Goal: Task Accomplishment & Management: Manage account settings

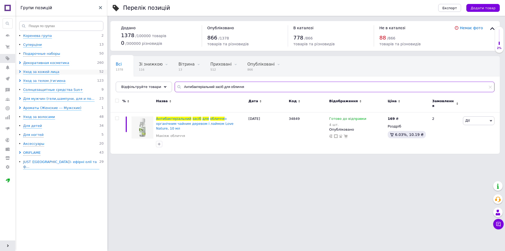
drag, startPoint x: 246, startPoint y: 82, endPoint x: 102, endPoint y: 70, distance: 144.4
click at [99, 72] on div "Групи позицій Коренева група 2 Суперціни 13 Подарочные наборы 50 Декоративная к…" at bounding box center [252, 79] width 505 height 159
paste input "Ascendant"
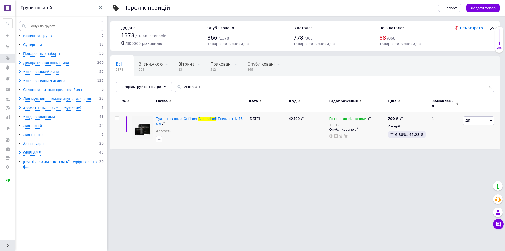
click at [291, 117] on span "42490" at bounding box center [294, 119] width 11 height 4
copy span "42490"
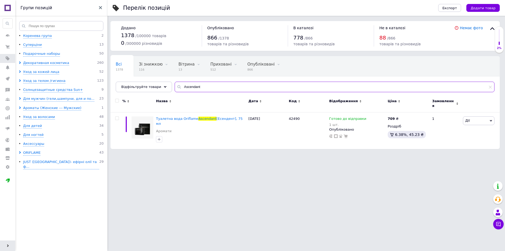
click at [184, 85] on input "Ascendant" at bounding box center [335, 87] width 320 height 11
paste input "Love Potion"
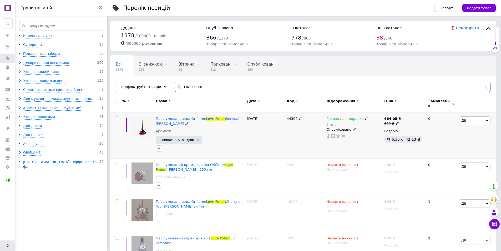
type input "Love Potion"
click at [289, 117] on span "44300" at bounding box center [292, 119] width 11 height 4
copy span "44300"
click at [199, 117] on span "Парфумована вода Oriflame" at bounding box center [181, 119] width 51 height 4
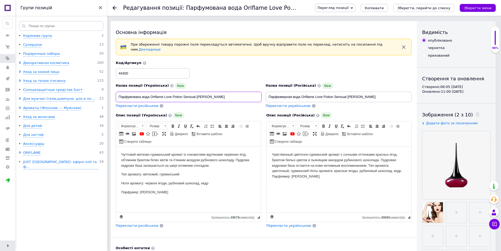
drag, startPoint x: 219, startPoint y: 95, endPoint x: 112, endPoint y: 90, distance: 107.2
paste input "Love Potion Sensual [PERSON_NAME] [Лав Поушен Сеншуел Рубі],код 44300 50 мл"
drag, startPoint x: 148, startPoint y: 94, endPoint x: 107, endPoint y: 96, distance: 40.8
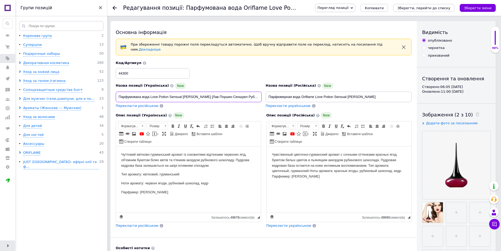
click at [134, 94] on input "Парфумована вода Love Potion Sensual [PERSON_NAME] [Лав Поушен Сеншуел Рубі],ко…" at bounding box center [189, 97] width 146 height 11
click at [309, 93] on input "Парфюмерная вода Oriflame Love Potion Sensual [PERSON_NAME]" at bounding box center [339, 97] width 146 height 11
click at [150, 93] on input "Парфумована вода Love Potion Sensual [PERSON_NAME] [Лав Поушен Сеншуел Рубі],ко…" at bounding box center [189, 97] width 146 height 11
paste input "Oriflame"
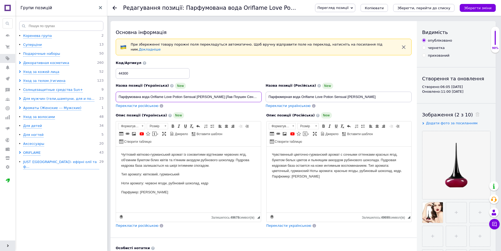
scroll to position [0, 19]
drag, startPoint x: 119, startPoint y: 94, endPoint x: 276, endPoint y: 90, distance: 157.4
click at [276, 90] on div "Назва позиції (Українська) New Парфумована вода Oriflame Love Potion Sensual [P…" at bounding box center [264, 85] width 300 height 52
click at [234, 95] on input "Парфумована вода Oriflame Love Potion Sensual [PERSON_NAME] [Лав Поушен Сеншуел…" at bounding box center [189, 97] width 146 height 11
click at [233, 95] on input "Парфумована вода Oriflame Love Potion Sensual [PERSON_NAME] [Лав Поушен Сеншуел…" at bounding box center [189, 97] width 146 height 11
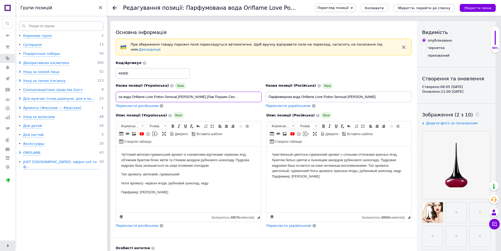
type input "Парфумована вода Oriflame Love Potion Sensual [PERSON_NAME] [Лав Поушен Сеншуел…"
click at [160, 93] on input "Парфумована вода Oriflame Love Potion Sensual [PERSON_NAME] [Лав Поушен Сеншуел…" at bounding box center [189, 97] width 146 height 11
drag, startPoint x: 367, startPoint y: 94, endPoint x: 207, endPoint y: 94, distance: 159.7
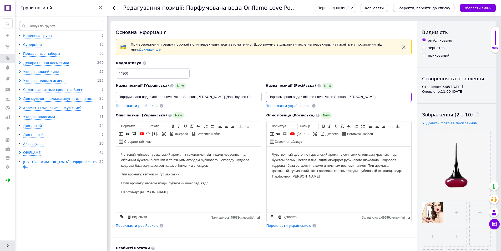
click at [207, 94] on div "Назва позиції (Українська) New Парфумована вода Oriflame Love Potion Sensual [P…" at bounding box center [264, 85] width 300 height 52
paste input "Love Potion Sensual [PERSON_NAME] [Лав Поушен Сеншуэл Руби],код 44300 50 мл"
click at [157, 93] on input "Парфумована вода Oriflame Love Potion Sensual [PERSON_NAME] [Лав Поушен Сеншуел…" at bounding box center [189, 97] width 146 height 11
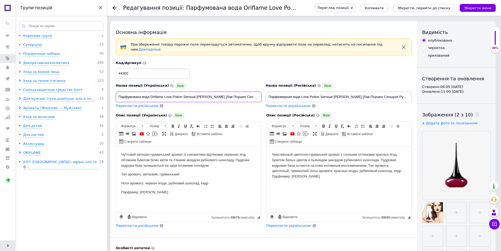
drag, startPoint x: 157, startPoint y: 93, endPoint x: 164, endPoint y: 93, distance: 6.6
click at [158, 93] on input "Парфумована вода Oriflame Love Potion Sensual [PERSON_NAME] [Лав Поушен Сеншуел…" at bounding box center [189, 97] width 146 height 11
click at [301, 93] on input "Парфюмерная вода Love Potion Sensual [PERSON_NAME] [Лав Поушен Сеншуэл Руби],ко…" at bounding box center [339, 97] width 146 height 11
paste input "Oriflame"
type input "Парфюмерная вода Oriflame Love Potion Sensual [PERSON_NAME] [Лав Поушен Сеншуэл…"
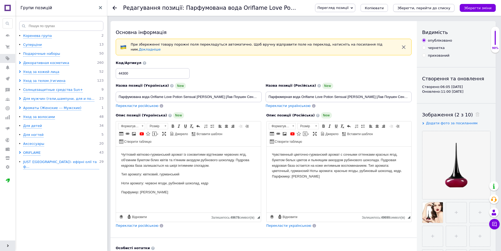
click at [443, 11] on button "Зберегти, перейти до списку" at bounding box center [423, 8] width 61 height 8
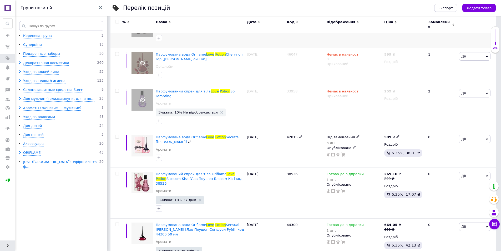
scroll to position [107, 0]
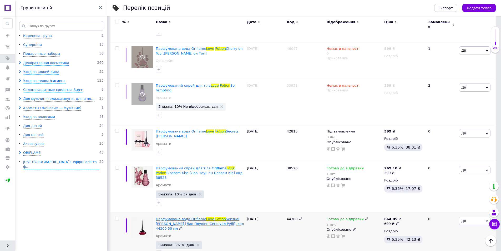
click at [183, 217] on span "Парфумована вода Oriflame" at bounding box center [181, 219] width 51 height 4
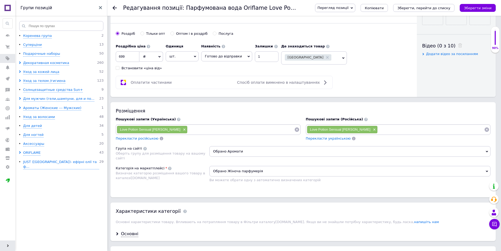
scroll to position [210, 0]
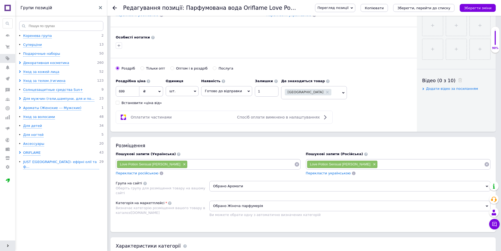
click at [188, 163] on input at bounding box center [241, 164] width 107 height 8
type input "туалетна вода оріфлейм\"
type input "туалетна вода оріфлейм"
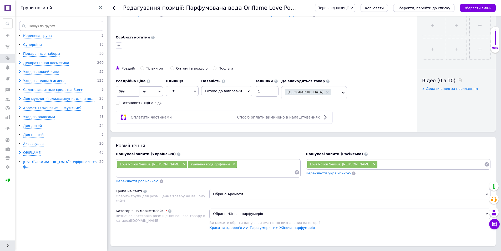
click at [191, 162] on span "туалетна вода оріфлейм" at bounding box center [210, 164] width 39 height 4
drag, startPoint x: 175, startPoint y: 161, endPoint x: 185, endPoint y: 160, distance: 10.1
click at [191, 162] on span "туалетна вода оріфлейм" at bounding box center [210, 164] width 39 height 4
copy span "туалетна вода"
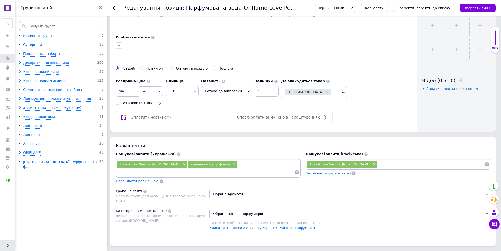
click at [242, 168] on input at bounding box center [206, 172] width 178 height 8
paste input "туалетна вода"
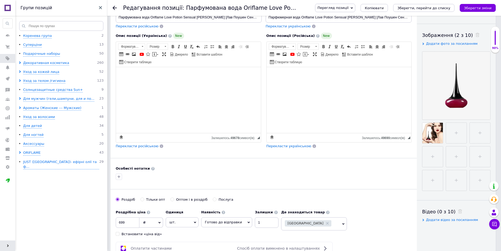
scroll to position [0, 0]
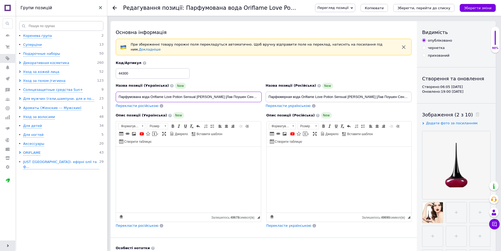
click at [155, 92] on input "Парфумована вода Oriflame Love Potion Sensual [PERSON_NAME] [Лав Поушен Сеншуел…" at bounding box center [189, 97] width 146 height 11
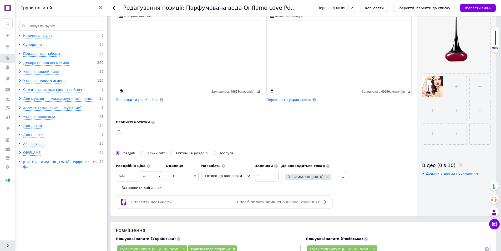
scroll to position [158, 0]
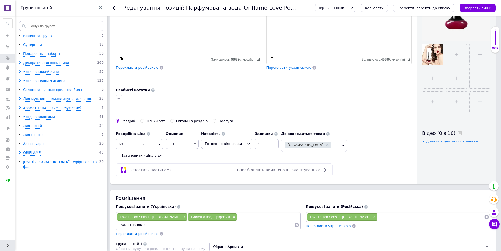
click at [252, 221] on input "туалетна вода" at bounding box center [206, 225] width 178 height 8
paste input "Oriflame"
type input "туалетна вода Oriflame"
type input "лов поушен"
type input "[PERSON_NAME]\"
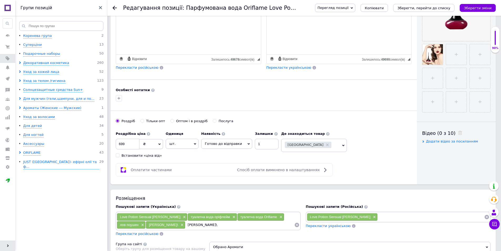
type input "[PERSON_NAME]"
click at [317, 215] on span "Love Potion Sensual [PERSON_NAME]" at bounding box center [340, 217] width 61 height 4
drag, startPoint x: 317, startPoint y: 214, endPoint x: 324, endPoint y: 214, distance: 7.9
click at [324, 215] on span "Love Potion Sensual [PERSON_NAME]" at bounding box center [340, 217] width 61 height 4
copy span "Love Potion"
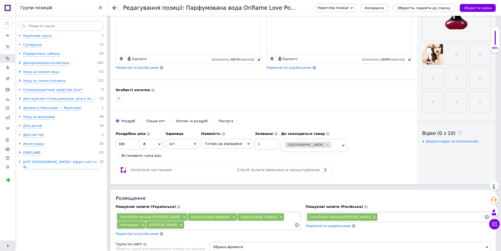
click at [184, 224] on input at bounding box center [239, 225] width 110 height 8
paste input "Love Potion"
type input "Love Potion"
paste input "Love Potion"
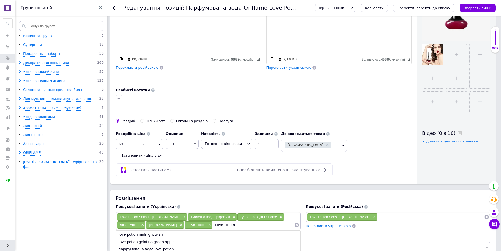
click at [251, 215] on span "туалетна вода Oriflame" at bounding box center [258, 217] width 37 height 4
copy span "Oriflame"
click at [213, 222] on input "Love Potion" at bounding box center [253, 225] width 81 height 8
paste input "Oriflame"
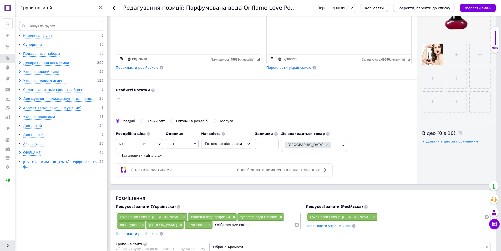
type input "Oriflame Love Potion"
click at [143, 239] on span "Перекласти російською" at bounding box center [137, 241] width 43 height 4
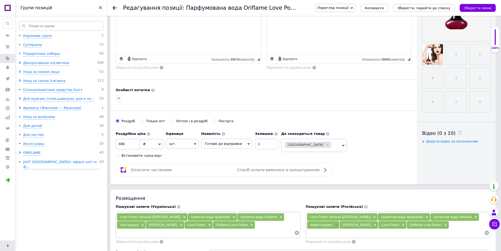
click at [336, 223] on span "×" at bounding box center [336, 225] width 4 height 4
click at [426, 9] on icon "Зберегти, перейти до списку" at bounding box center [424, 8] width 53 height 4
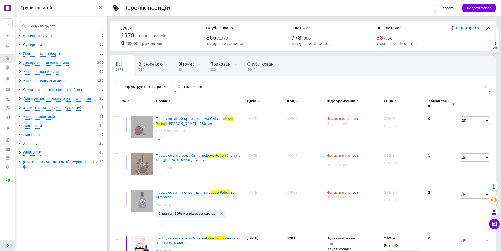
drag, startPoint x: 204, startPoint y: 89, endPoint x: 166, endPoint y: 94, distance: 38.2
click at [165, 92] on div "Всі 1378 Зі знижкою 117 Видалити Редагувати Вітрина 13 Видалити Редагувати Прих…" at bounding box center [303, 74] width 385 height 36
paste input "Glacier Fire"
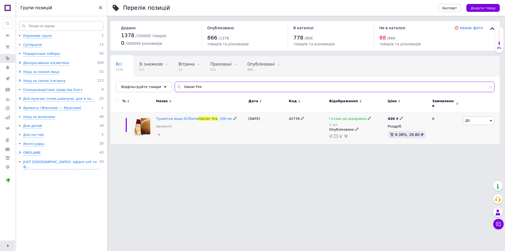
type input "Glacier Fire"
click at [294, 117] on span "42739" at bounding box center [294, 119] width 11 height 4
drag, startPoint x: 294, startPoint y: 116, endPoint x: 309, endPoint y: 128, distance: 19.3
click at [294, 117] on span "42739" at bounding box center [294, 119] width 11 height 4
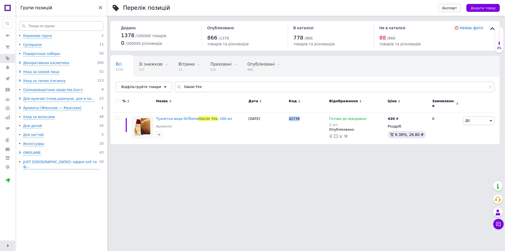
copy span "42739"
click at [400, 117] on use at bounding box center [401, 118] width 3 height 3
drag, startPoint x: 417, startPoint y: 109, endPoint x: 408, endPoint y: 110, distance: 9.0
click at [408, 110] on input "420" at bounding box center [426, 112] width 40 height 11
type input "500"
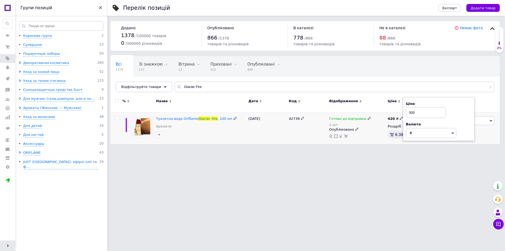
click at [378, 127] on div "Опубліковано" at bounding box center [357, 129] width 56 height 5
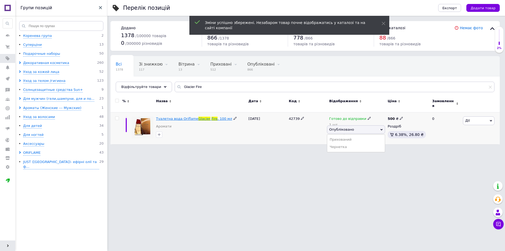
click at [184, 117] on span "Туалетна вода Oriflame" at bounding box center [177, 119] width 42 height 4
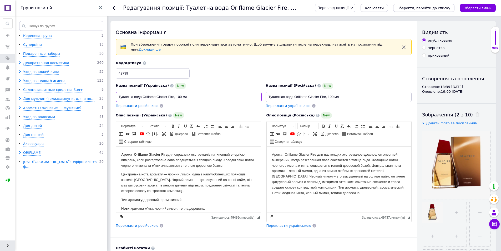
click at [178, 93] on input "Туалетна вода Oriflame Glacier Fire, 100 мл" at bounding box center [189, 97] width 146 height 11
drag, startPoint x: 178, startPoint y: 93, endPoint x: 183, endPoint y: 93, distance: 5.5
click at [183, 93] on input "Туалетна вода Oriflame Glacier Fire, 100 мл" at bounding box center [189, 97] width 146 height 11
paste input "42739"
click at [185, 93] on input "Туалетна вода Oriflame Glacier Fire, 42739100 мл" at bounding box center [189, 97] width 146 height 11
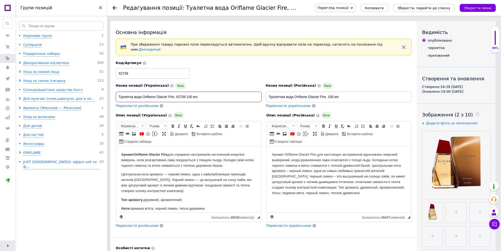
click at [177, 93] on input "Туалетна вода Oriflame Glacier Fire, 42739 100 мл" at bounding box center [189, 97] width 146 height 11
click at [179, 93] on input "Туалетна вода Oriflame Glacier Fire, код 42739 100 мл" at bounding box center [189, 97] width 146 height 11
drag, startPoint x: 179, startPoint y: 93, endPoint x: 219, endPoint y: 94, distance: 39.2
click at [212, 93] on input "Туалетна вода Oriflame Glacier Fire, код 42739 100 мл" at bounding box center [189, 97] width 146 height 11
type input "Туалетна вода Oriflame Glacier Fire, код 42739 100 мл"
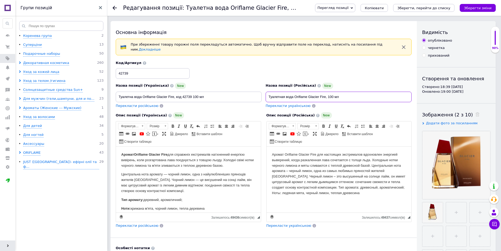
click at [330, 94] on input "Туалетная вода Oriflame Glacier Fire, 100 мл" at bounding box center [339, 97] width 146 height 11
drag, startPoint x: 330, startPoint y: 94, endPoint x: 346, endPoint y: 98, distance: 16.5
click at [341, 94] on input "Туалетная вода Oriflame Glacier Fire, 100 мл" at bounding box center [339, 97] width 146 height 11
paste input "код 42739"
type input "Туалетная вода Oriflame Glacier Fire, код 42739 100 мл"
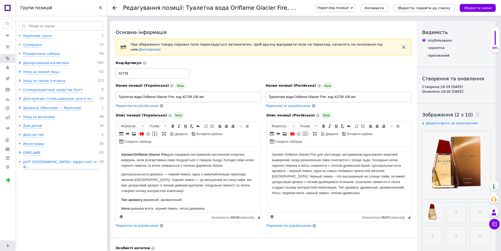
click at [346, 109] on div "Опис позиції (Російська) New Розширений текстовий редактор, 0E0D34E7-3662-4F69-…" at bounding box center [339, 169] width 151 height 121
click at [150, 94] on input "Туалетна вода Oriflame Glacier Fire, код 42739 100 мл" at bounding box center [189, 97] width 146 height 11
drag, startPoint x: 150, startPoint y: 94, endPoint x: 172, endPoint y: 94, distance: 21.8
click at [172, 94] on input "Туалетна вода Oriflame Glacier Fire, код 42739 100 мл" at bounding box center [189, 97] width 146 height 11
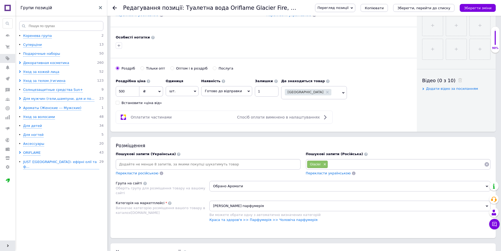
click at [155, 160] on input at bounding box center [208, 164] width 183 height 8
paste input "Oriflame Glacier Fire"
type input "Oriflame Glacier Fire"
click at [341, 160] on input at bounding box center [406, 164] width 156 height 8
paste input "Oriflame Glacier Fire"
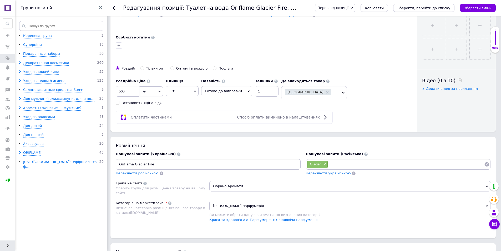
type input "Oriflame Glacier Fire"
click at [176, 163] on input "Oriflame Glacier Fire" at bounding box center [208, 164] width 183 height 8
type input "чоловічі парфуми оріфлейм"
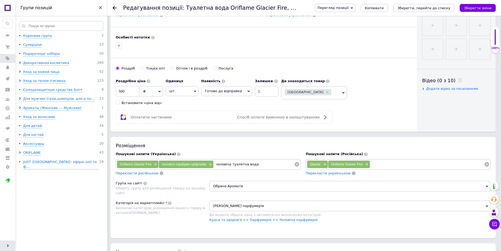
type input "чоловіча туалетна вода\"
type input "чоловіча туалетна вода"
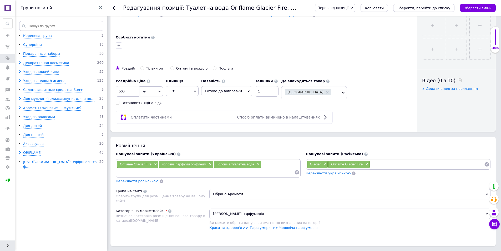
click at [225, 162] on span "чоловіча туалетна вода" at bounding box center [236, 164] width 38 height 4
drag, startPoint x: 225, startPoint y: 162, endPoint x: 248, endPoint y: 162, distance: 22.6
click at [248, 162] on span "чоловіча туалетна вода" at bounding box center [236, 164] width 38 height 4
copy span "чоловіча туалетна вода"
click at [135, 171] on input at bounding box center [206, 172] width 178 height 8
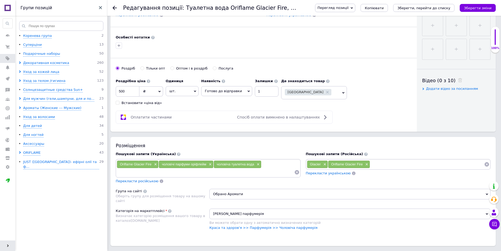
paste input "чоловіча туалетна вода"
click at [127, 162] on span "Oriflame Glacier Fire" at bounding box center [136, 164] width 32 height 4
drag, startPoint x: 127, startPoint y: 161, endPoint x: 147, endPoint y: 170, distance: 21.8
click at [129, 162] on span "Oriflame Glacier Fire" at bounding box center [136, 164] width 32 height 4
copy span "Oriflame"
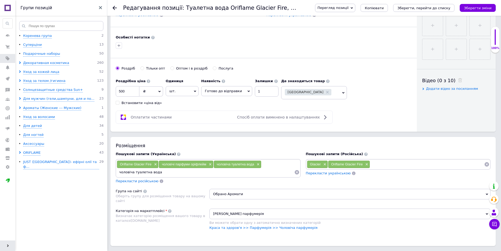
click at [163, 171] on input "чоловіча туалетна вода" at bounding box center [206, 172] width 178 height 8
paste input "Oriflame"
type input "чоловіча туалетна вода Oriflame"
click at [131, 170] on span "чоловіча туалетна вода Oriflame" at bounding box center [145, 172] width 51 height 4
drag, startPoint x: 131, startPoint y: 170, endPoint x: 151, endPoint y: 169, distance: 20.0
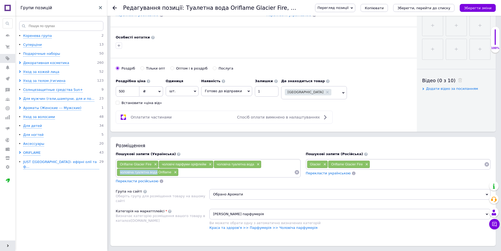
click at [151, 170] on span "чоловіча туалетна вода Oriflame" at bounding box center [145, 172] width 51 height 4
copy span "чоловіча туалетна вода"
click at [194, 171] on input at bounding box center [237, 172] width 116 height 8
paste input "чоловіча туалетна вода"
click at [197, 162] on span "чоловічі парфуми оріфлейм" at bounding box center [184, 164] width 44 height 4
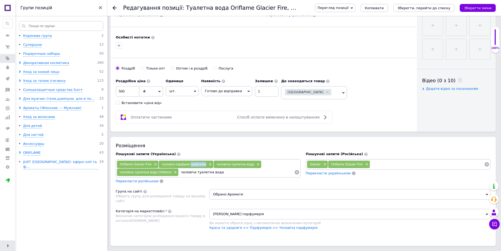
click at [197, 162] on span "чоловічі парфуми оріфлейм" at bounding box center [184, 164] width 44 height 4
copy span "оріфлейм"
click at [227, 172] on input "чоловіча туалетна вода" at bounding box center [237, 172] width 116 height 8
paste input "оріфлейм"
type input "чоловіча туалетна вода оріфлейм"
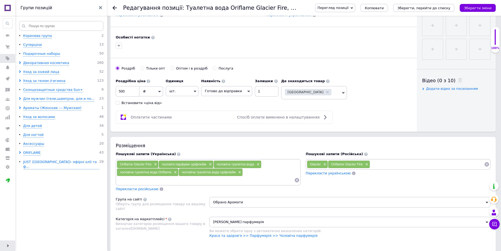
scroll to position [0, 0]
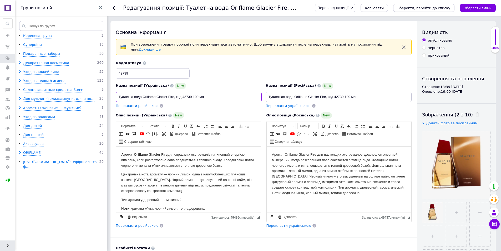
click at [164, 94] on input "Туалетна вода Oriflame Glacier Fire, код 42739 100 мл" at bounding box center [189, 97] width 146 height 11
drag, startPoint x: 164, startPoint y: 94, endPoint x: 171, endPoint y: 93, distance: 6.7
click at [171, 93] on input "Туалетна вода Oriflame Glacier Fire, код 42739 100 мл" at bounding box center [189, 97] width 146 height 11
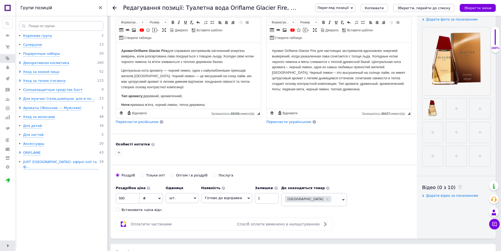
scroll to position [184, 0]
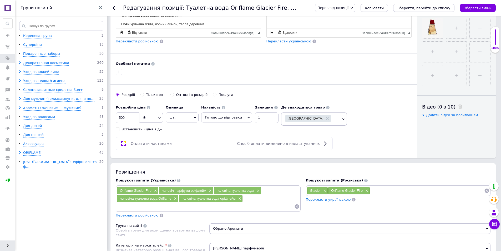
click at [254, 198] on div "Oriflame Glacier Fire × чоловічі парфуми оріфлейм × чоловіча туалетна вода × чо…" at bounding box center [208, 199] width 183 height 24
click at [155, 206] on input at bounding box center [206, 206] width 178 height 8
paste input "Glacier Fire"
type input "Glacier Fire"
click at [138, 213] on span "Перекласти російською" at bounding box center [137, 215] width 43 height 4
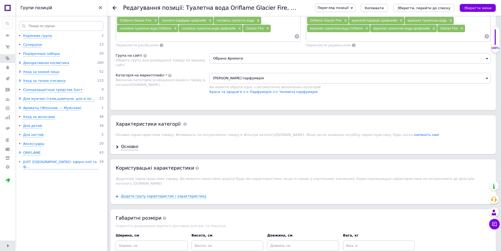
scroll to position [368, 0]
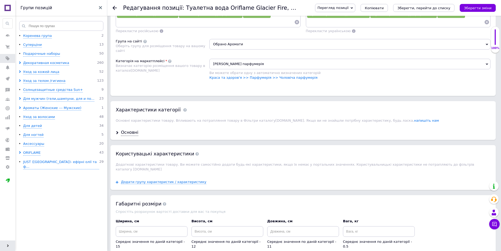
click at [138, 129] on div "Основні" at bounding box center [303, 132] width 385 height 14
click at [128, 130] on div "Основні" at bounding box center [129, 132] width 17 height 6
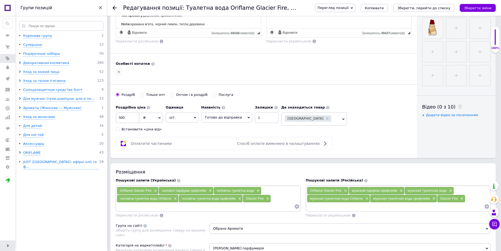
scroll to position [421, 0]
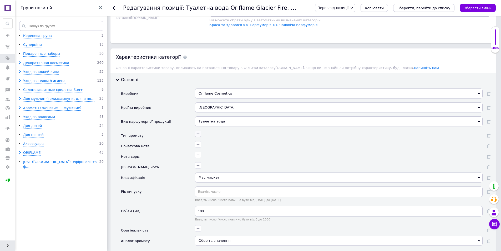
click at [199, 132] on icon "button" at bounding box center [198, 134] width 4 height 4
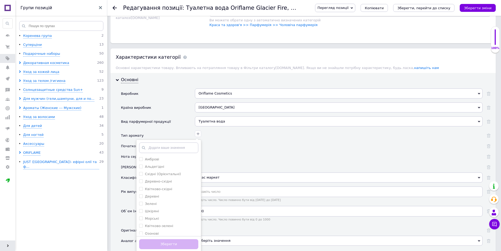
click at [165, 145] on input "text" at bounding box center [168, 147] width 59 height 11
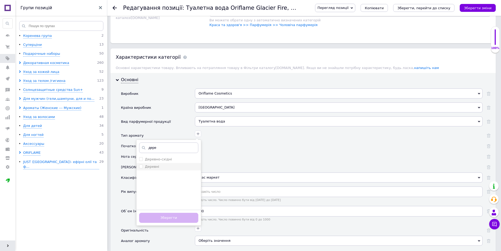
type input "дере"
click at [145, 164] on label "Деревні" at bounding box center [152, 166] width 14 height 4
checkbox input "true"
click at [151, 147] on input "дере" at bounding box center [168, 147] width 59 height 11
drag, startPoint x: 151, startPoint y: 147, endPoint x: 191, endPoint y: 149, distance: 39.5
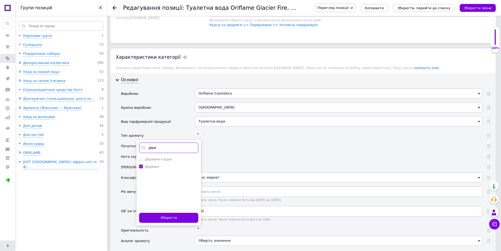
click at [152, 147] on input "дере" at bounding box center [168, 147] width 59 height 11
type input "сві"
click at [151, 157] on label "Свіжі" at bounding box center [149, 159] width 9 height 4
checkbox input "true"
click at [162, 217] on button "Зберегти" at bounding box center [168, 218] width 59 height 10
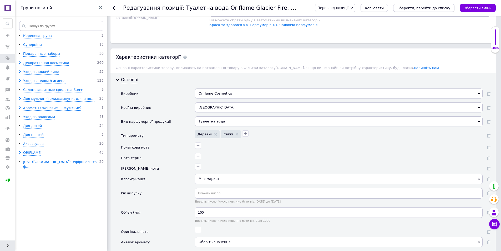
click at [433, 7] on icon "Зберегти, перейти до списку" at bounding box center [424, 8] width 53 height 4
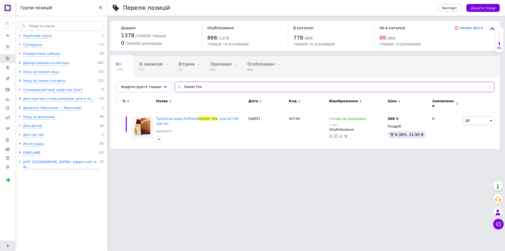
drag, startPoint x: 198, startPoint y: 87, endPoint x: 166, endPoint y: 103, distance: 36.0
click at [116, 92] on div "Всі 1378 Зі знижкою 117 Видалити Редагувати Вітрина 13 Видалити Редагувати Прих…" at bounding box center [305, 74] width 389 height 36
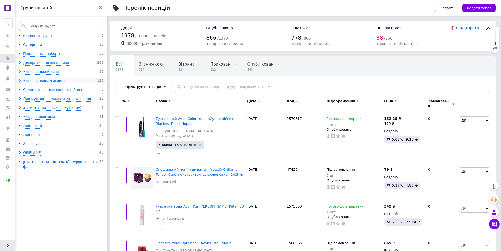
click at [20, 81] on icon at bounding box center [20, 80] width 3 height 3
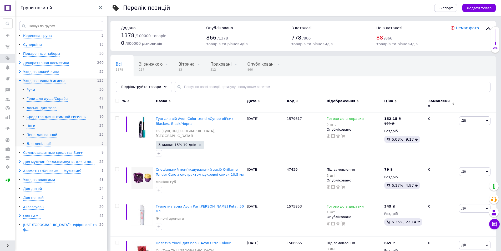
click at [32, 90] on div "Руки" at bounding box center [31, 89] width 8 height 5
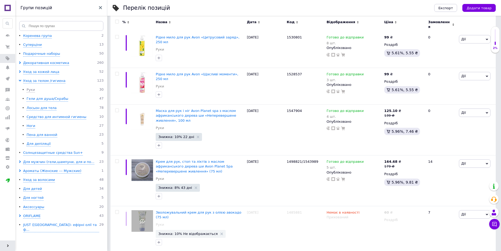
scroll to position [184, 0]
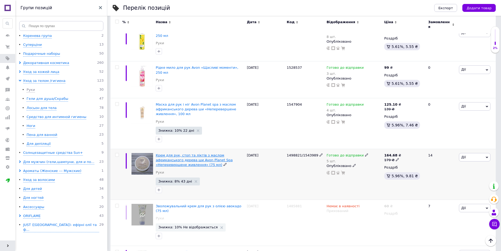
click at [171, 153] on span "Крем для рук, стоп та ліктів з маслом африканського дерева ши Avon Planet Spa «…" at bounding box center [194, 159] width 77 height 13
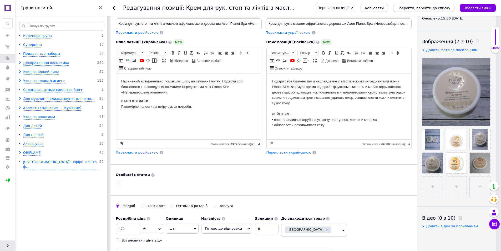
scroll to position [79, 0]
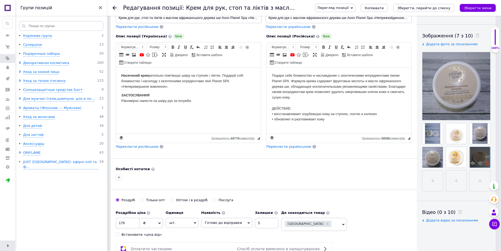
click at [487, 162] on icon at bounding box center [487, 163] width 4 height 4
click at [463, 162] on icon at bounding box center [464, 163] width 4 height 4
drag, startPoint x: 440, startPoint y: 162, endPoint x: 455, endPoint y: 152, distance: 17.9
click at [0, 0] on icon at bounding box center [0, 0] width 0 height 0
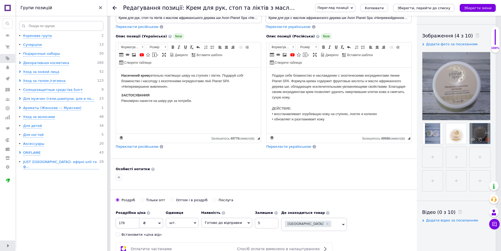
click at [487, 138] on use at bounding box center [487, 139] width 4 height 4
click at [462, 138] on icon at bounding box center [464, 139] width 4 height 4
click at [438, 138] on icon at bounding box center [440, 139] width 4 height 4
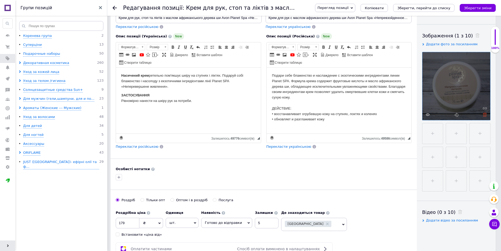
click at [486, 114] on icon at bounding box center [485, 115] width 4 height 4
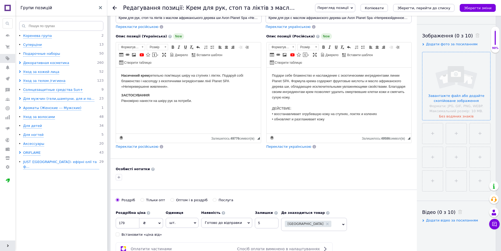
click at [459, 92] on input "file" at bounding box center [457, 86] width 68 height 68
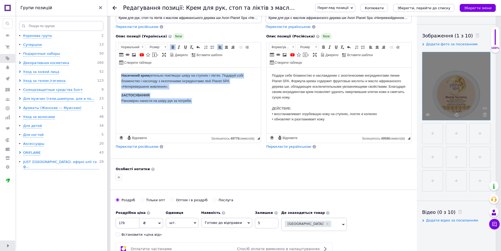
drag, startPoint x: 121, startPoint y: 75, endPoint x: 223, endPoint y: 105, distance: 106.5
click at [203, 104] on html "Насичений крем ретельно пом'якшує шкіру на ступнях і ліктях. Подаруй собі блаже…" at bounding box center [188, 88] width 145 height 41
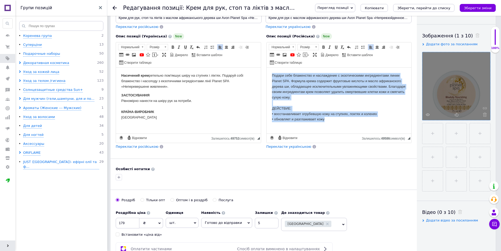
drag, startPoint x: 274, startPoint y: 83, endPoint x: 351, endPoint y: 125, distance: 87.5
click at [351, 125] on html "Подари себе блаженство и наслаждение с экзотическими ингредиентами линии Planet…" at bounding box center [339, 98] width 145 height 60
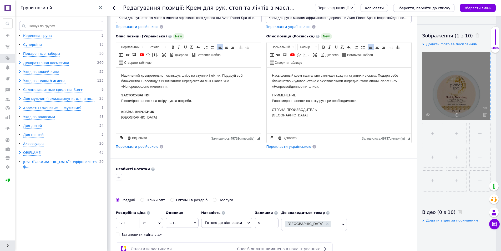
click at [344, 122] on html "Насыщенный крем тщательно смягчает кожу на ступнях и локтях. Подари себе блажен…" at bounding box center [339, 96] width 145 height 56
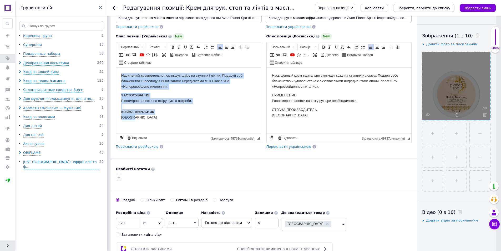
drag, startPoint x: 121, startPoint y: 76, endPoint x: 136, endPoint y: 122, distance: 48.3
click at [136, 122] on html "Насичений крем ретельно пом'якшує шкіру на ступнях і ліктях. Подаруй собі блаже…" at bounding box center [188, 97] width 145 height 58
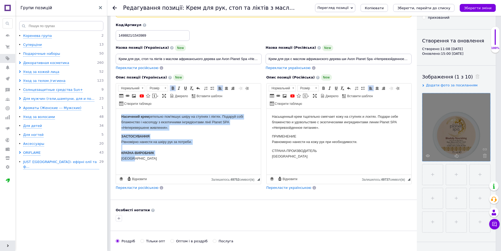
scroll to position [0, 0]
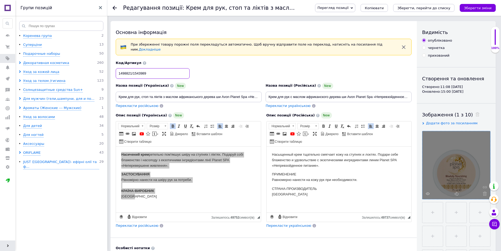
click at [144, 70] on input "1498821/1543989" at bounding box center [153, 73] width 74 height 11
drag, startPoint x: 154, startPoint y: 72, endPoint x: 163, endPoint y: 72, distance: 9.2
click at [154, 72] on input "1498821/1543989" at bounding box center [153, 73] width 74 height 11
click at [158, 69] on input "1498821/1543989" at bounding box center [153, 73] width 74 height 11
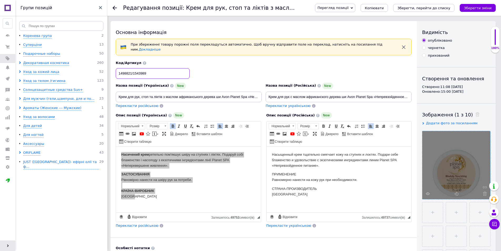
click at [128, 70] on input "1498821/1543989" at bounding box center [153, 73] width 74 height 11
drag, startPoint x: 128, startPoint y: 70, endPoint x: 151, endPoint y: 70, distance: 23.4
click at [151, 70] on input "1498821/1543989" at bounding box center [153, 73] width 74 height 11
paste input
type input "1543989"
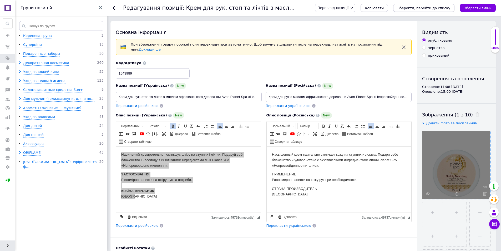
click at [450, 8] on icon "Зберегти, перейти до списку" at bounding box center [424, 8] width 53 height 4
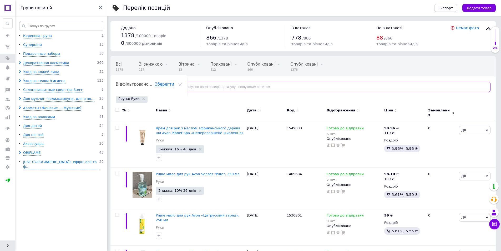
click at [192, 89] on input "text" at bounding box center [333, 87] width 316 height 11
click at [142, 99] on use at bounding box center [143, 98] width 3 height 3
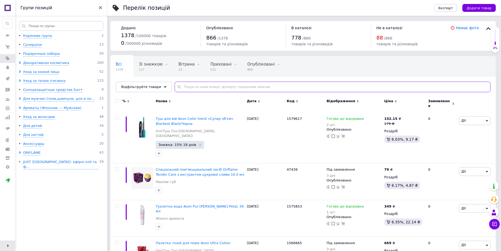
click at [210, 88] on input "text" at bounding box center [333, 87] width 316 height 11
paste input "Far Away Beyond"
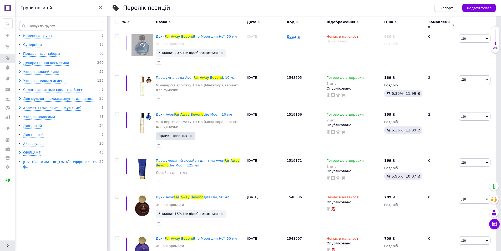
scroll to position [194, 0]
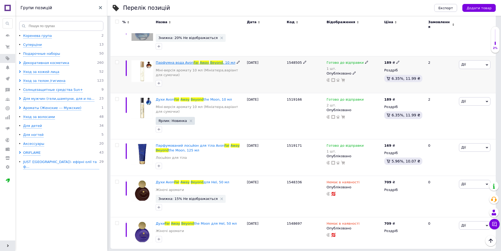
type input "Far Away Beyond"
click at [181, 61] on span "Парфумна вода Avon" at bounding box center [175, 63] width 38 height 4
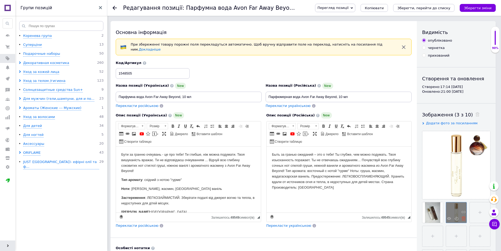
click at [463, 217] on use at bounding box center [464, 218] width 4 height 4
click at [456, 211] on input "file" at bounding box center [456, 212] width 21 height 21
type input "C:\fakepath\prod_1233024_1_613x613.jpg"
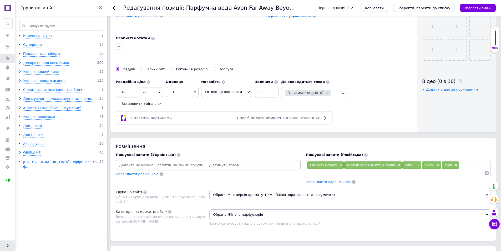
scroll to position [210, 0]
click at [312, 162] on span "Far Away Beyond" at bounding box center [323, 164] width 27 height 4
drag, startPoint x: 312, startPoint y: 162, endPoint x: 329, endPoint y: 161, distance: 17.4
click at [329, 162] on span "Far Away Beyond" at bounding box center [323, 164] width 27 height 4
click at [166, 161] on input at bounding box center [208, 164] width 183 height 8
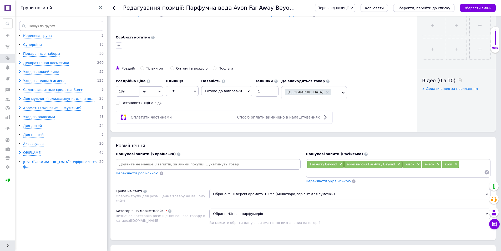
paste input "Far Away Beyond"
type input "Far Away Beyond"
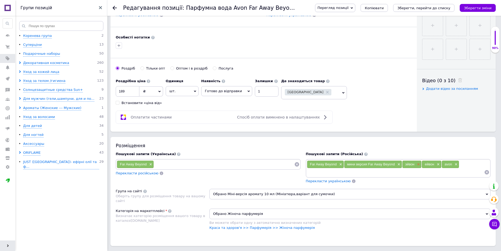
click at [418, 162] on span "×" at bounding box center [418, 164] width 4 height 4
click at [419, 162] on span "×" at bounding box center [418, 164] width 4 height 4
click at [417, 162] on span "×" at bounding box center [416, 164] width 4 height 4
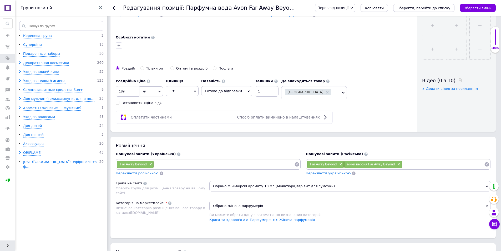
click at [178, 161] on input at bounding box center [224, 164] width 140 height 8
paste input "Far Away Beyond"
type input "міні версія Far Away Beyond"
paste input "Far Away Beyond"
type input "аромат для сумочки Far Away Beyond"
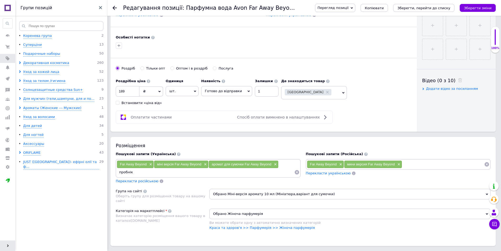
paste input "Far Away Beyond"
type input "пробнік Far Away Beyond"
paste input "Far Away Beyond"
type input "пробний зразок Far Away Beyond"
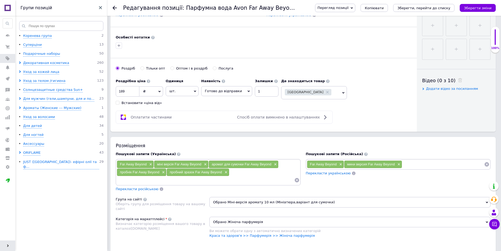
click at [135, 187] on span "Перекласти російською" at bounding box center [137, 189] width 43 height 4
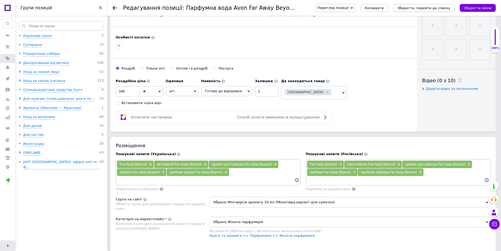
click at [440, 9] on icon "Зберегти, перейти до списку" at bounding box center [424, 8] width 53 height 4
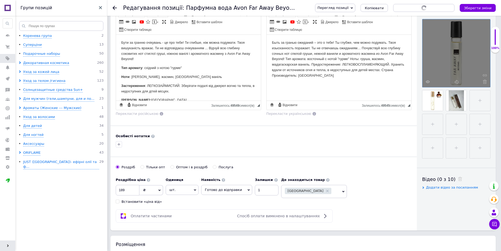
scroll to position [26, 0]
